Goal: Information Seeking & Learning: Learn about a topic

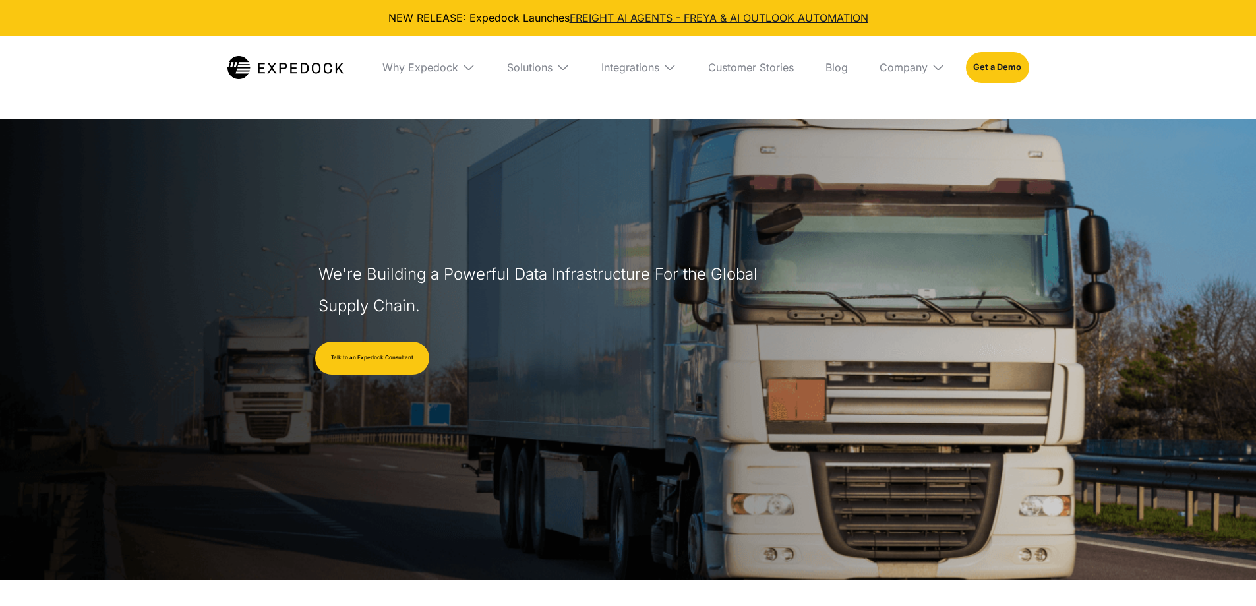
select select
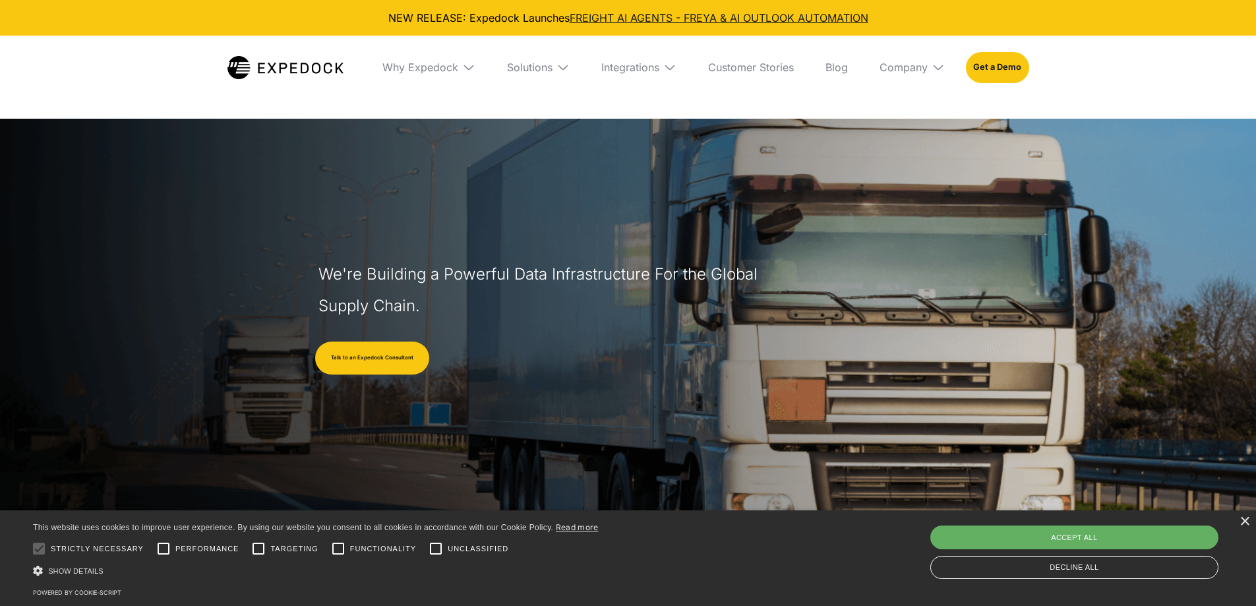
click at [1075, 540] on div "Accept all" at bounding box center [1075, 538] width 288 height 24
checkbox input "true"
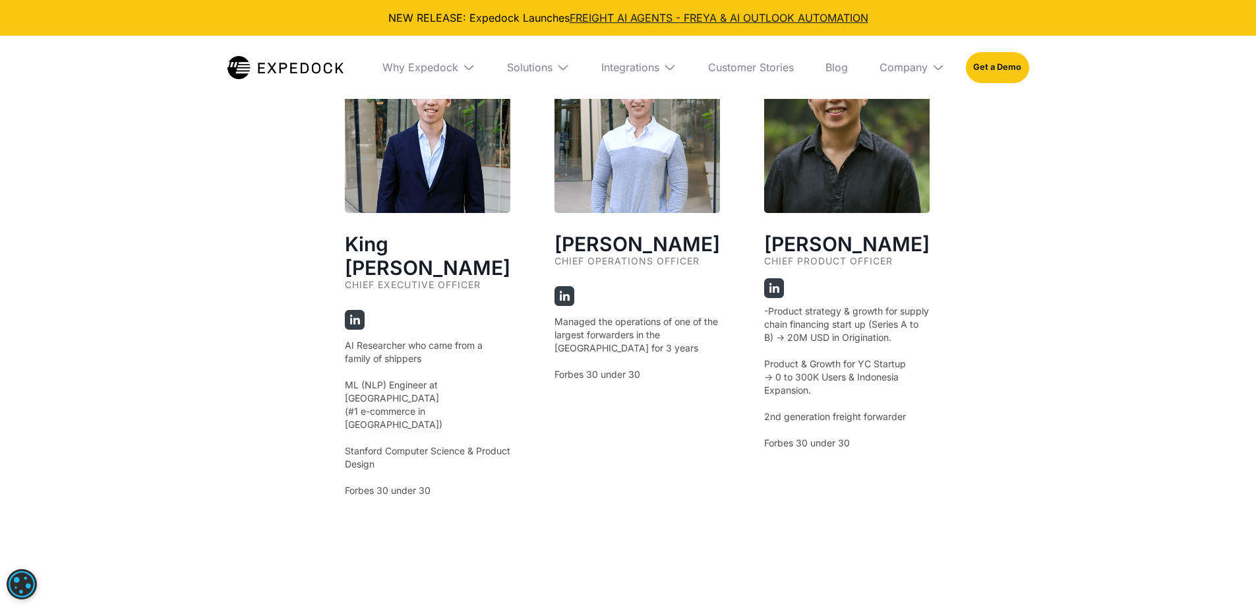
scroll to position [2517, 0]
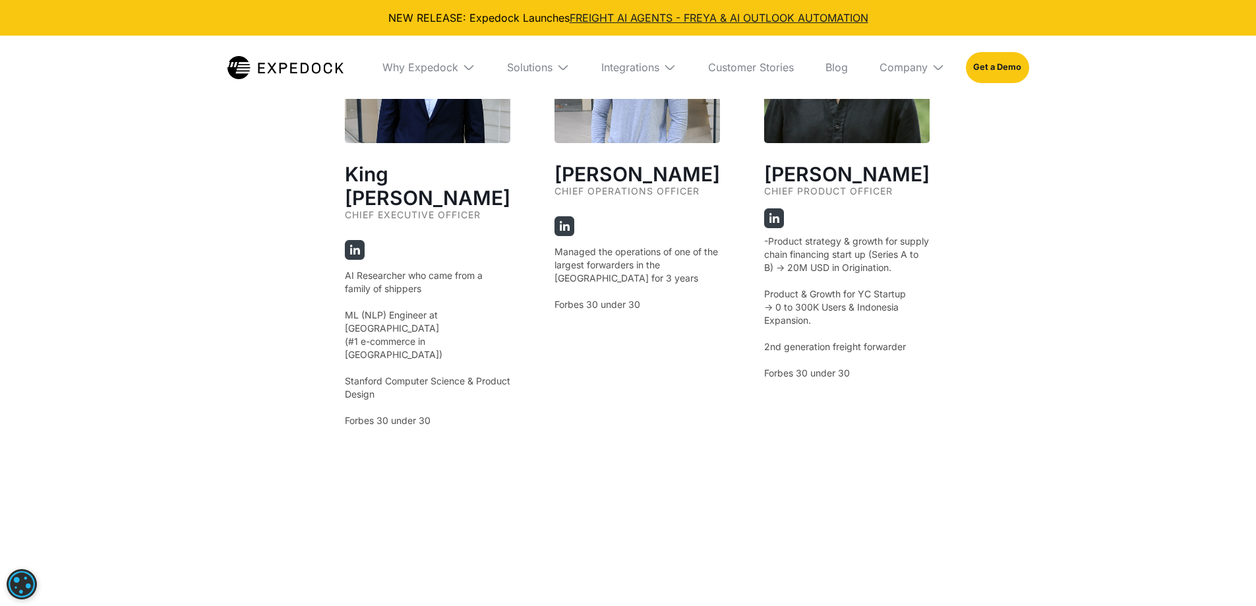
drag, startPoint x: 345, startPoint y: 160, endPoint x: 491, endPoint y: 166, distance: 145.9
click at [491, 166] on h2 "King [PERSON_NAME]" at bounding box center [428, 185] width 166 height 47
copy h2 "King [PERSON_NAME]"
click at [212, 204] on div "Our Founders ‍ King [PERSON_NAME] Chief Executive Officer AI Researcher who cam…" at bounding box center [628, 17] width 1256 height 1307
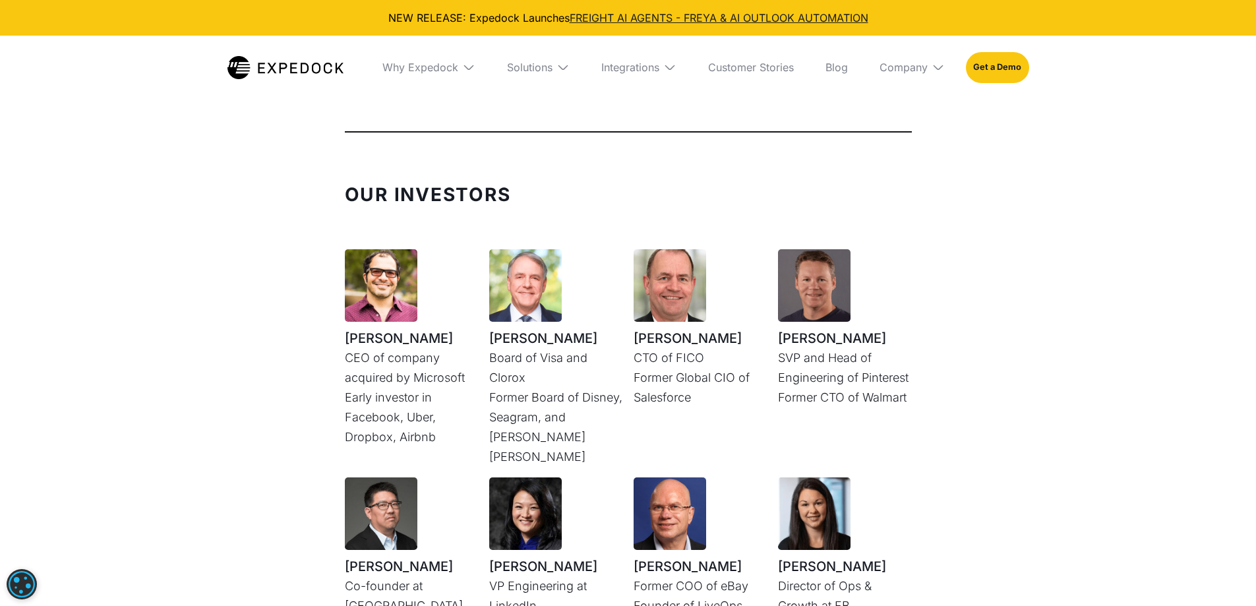
scroll to position [3454, 0]
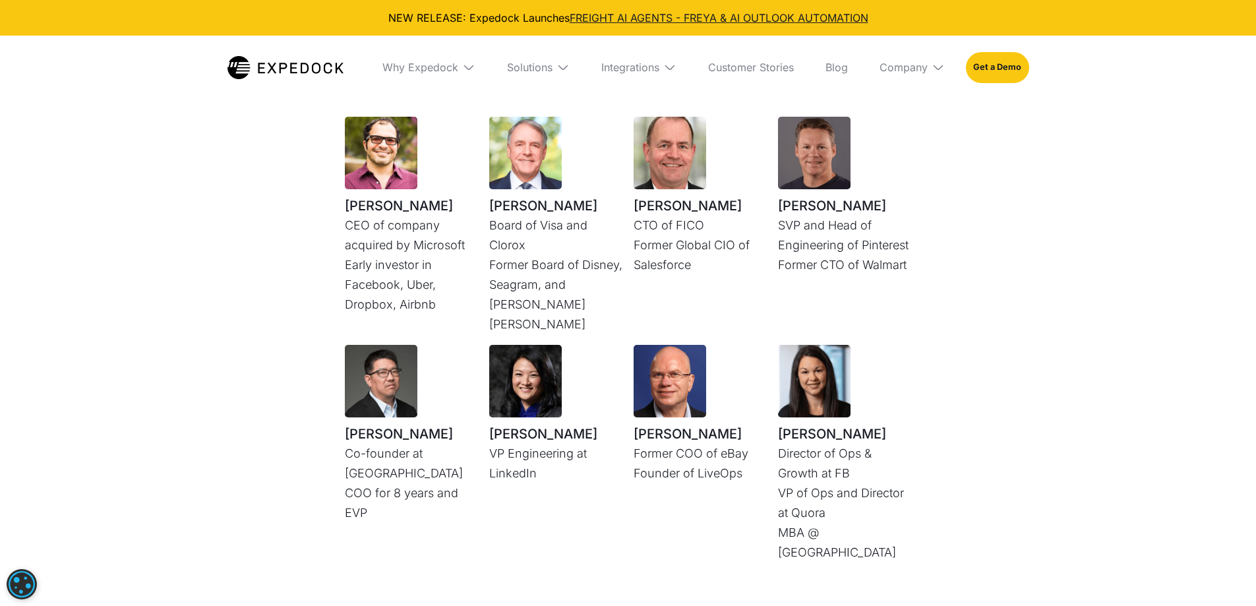
click at [148, 286] on div "Our Investors [PERSON_NAME] CEO of company acquired by Microsoft Early investor…" at bounding box center [628, 333] width 1256 height 614
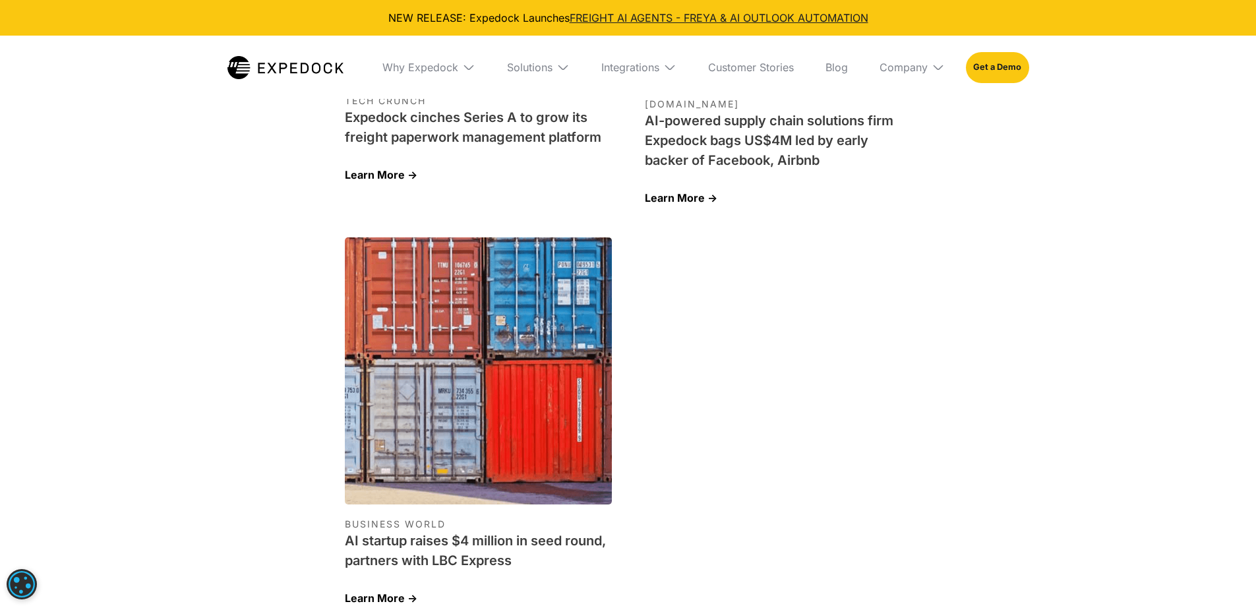
scroll to position [4433, 0]
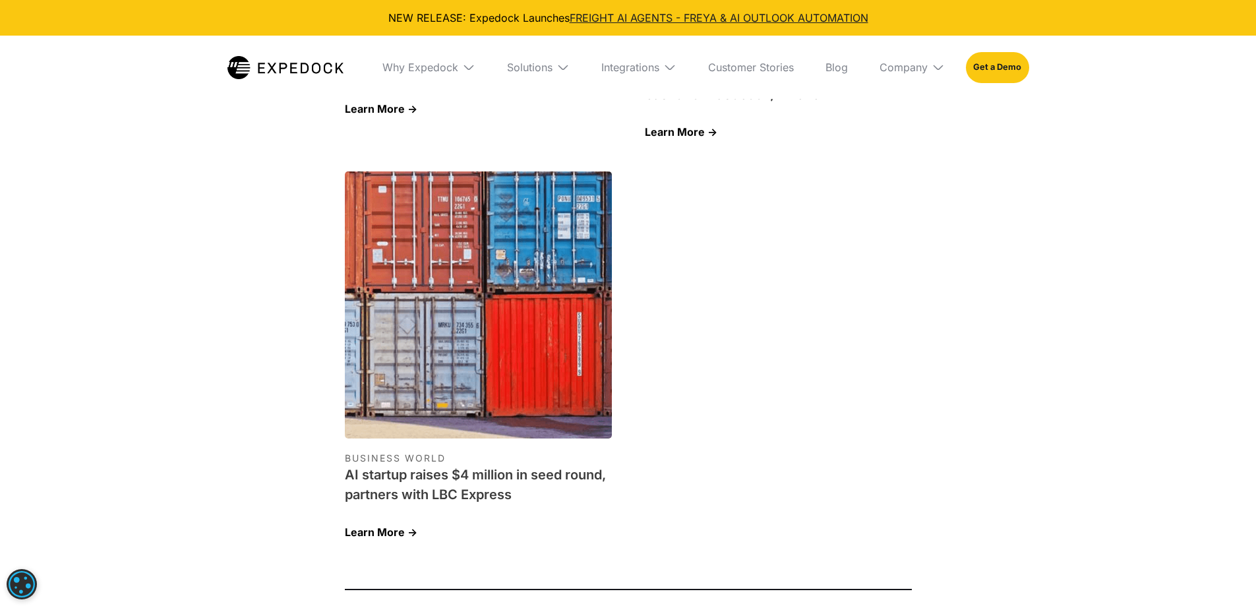
drag, startPoint x: 268, startPoint y: 295, endPoint x: 284, endPoint y: 298, distance: 15.5
click at [284, 298] on div "Press TECH CRUNCH Expedock cinches Series A to grow its freight paperwork manag…" at bounding box center [628, 139] width 1256 height 956
